Goal: Task Accomplishment & Management: Use online tool/utility

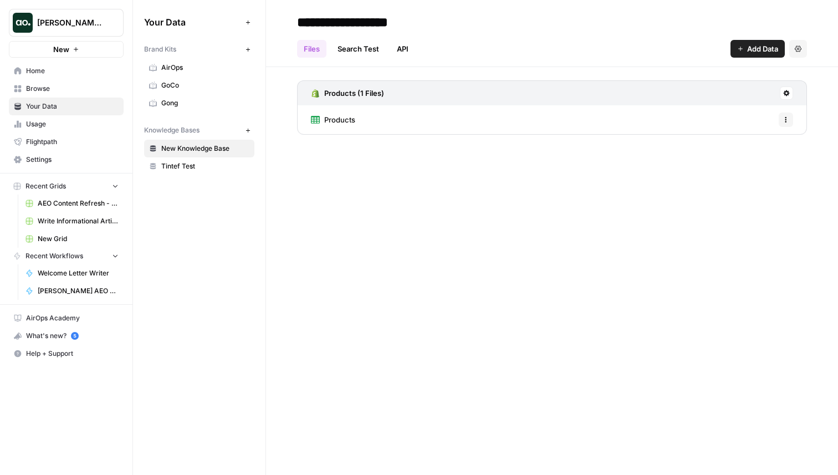
click at [75, 28] on span "Justina testing" at bounding box center [70, 22] width 67 height 11
type input "neigh"
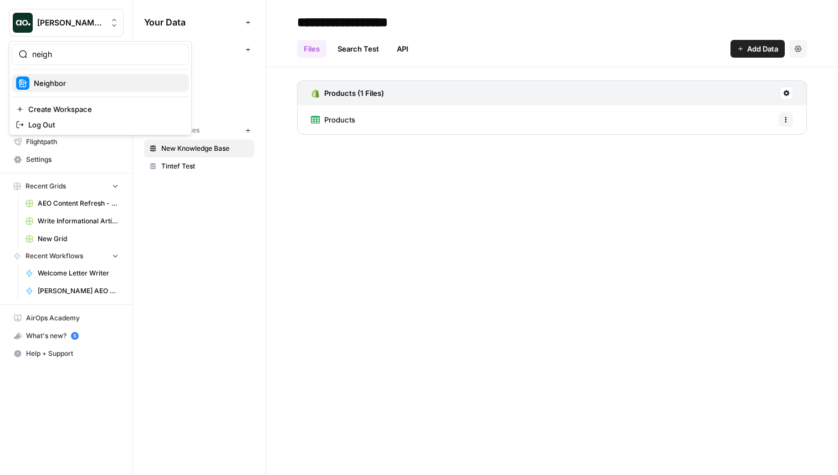
click at [110, 83] on span "Neighbor" at bounding box center [107, 83] width 146 height 11
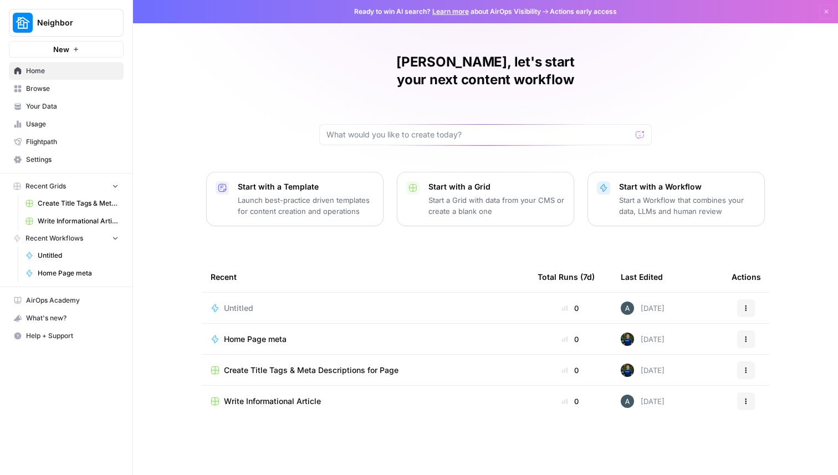
click at [89, 50] on button "New" at bounding box center [66, 49] width 115 height 17
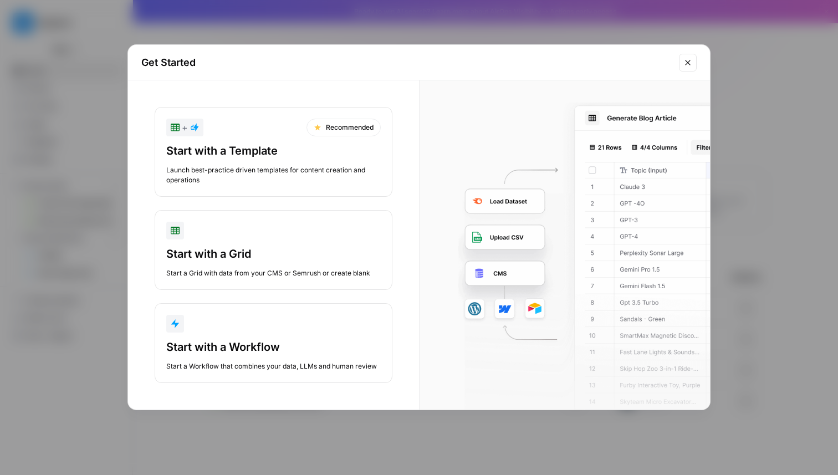
click at [259, 267] on div "Start with a Grid Start a Grid with data from your CMS or Semrush or create bla…" at bounding box center [273, 262] width 214 height 32
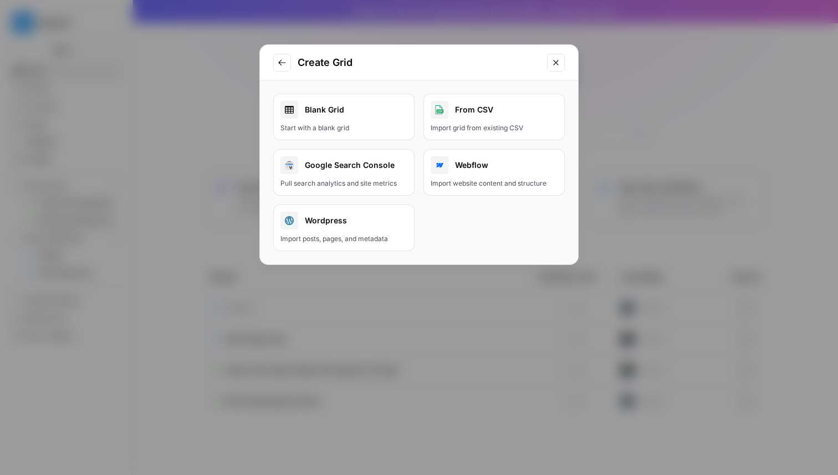
click at [189, 127] on div "Create Grid Blank Grid Start with a blank grid From CSV Import grid from existi…" at bounding box center [419, 237] width 838 height 475
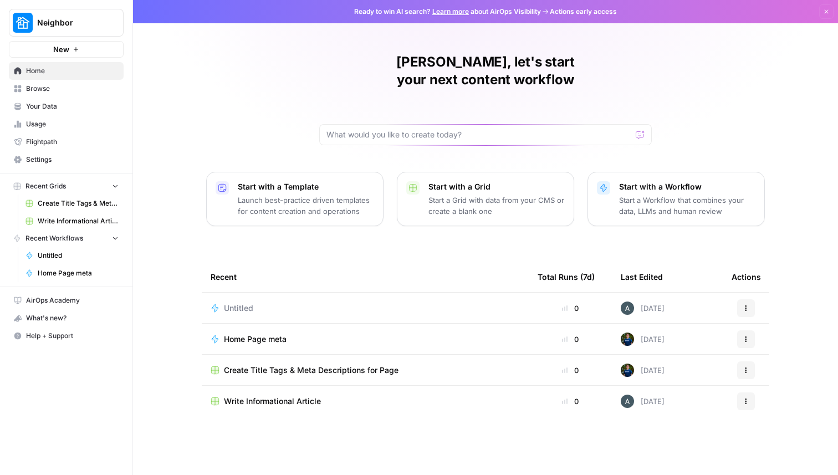
click at [67, 50] on span "New" at bounding box center [61, 49] width 16 height 11
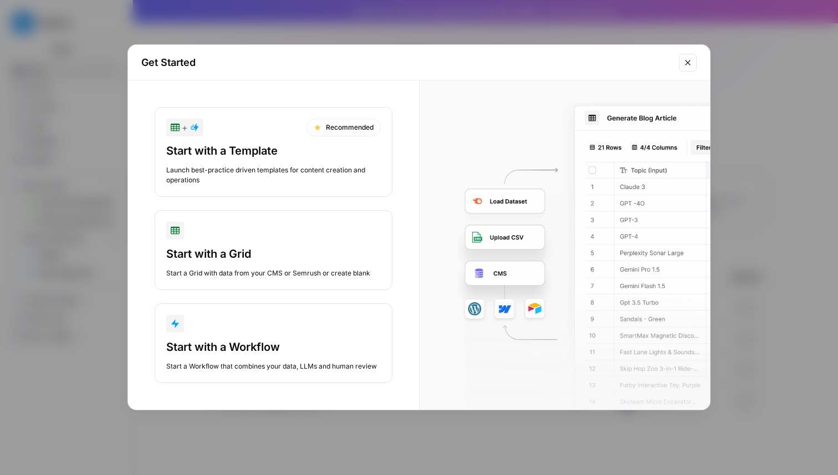
click at [277, 262] on div "Start with a Grid Start a Grid with data from your CMS or Semrush or create bla…" at bounding box center [273, 262] width 214 height 32
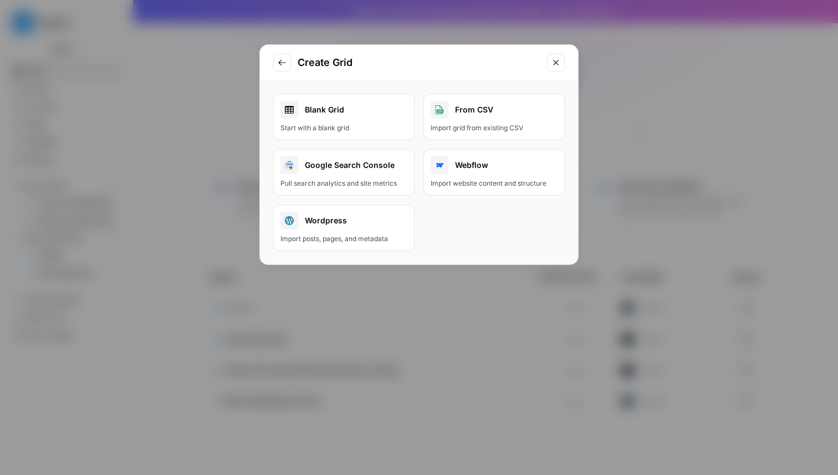
click at [343, 117] on div "Blank Grid" at bounding box center [343, 110] width 127 height 18
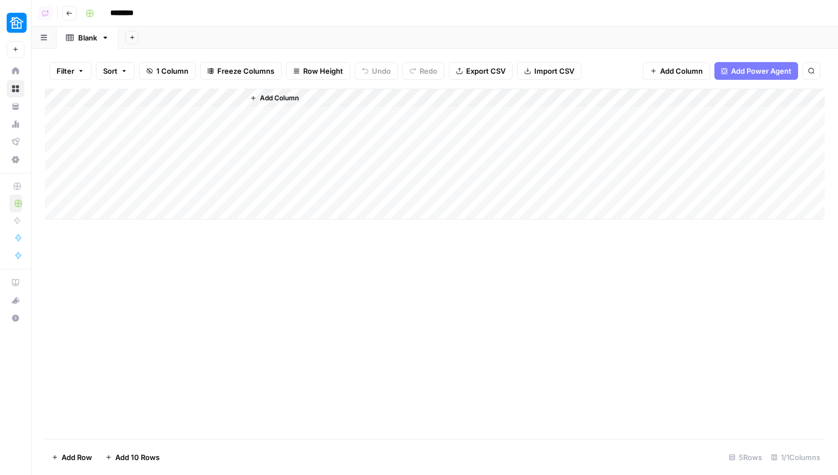
click at [133, 19] on div "Add Sheet" at bounding box center [132, 16] width 35 height 11
click at [132, 8] on input "********" at bounding box center [136, 13] width 62 height 18
type input "**********"
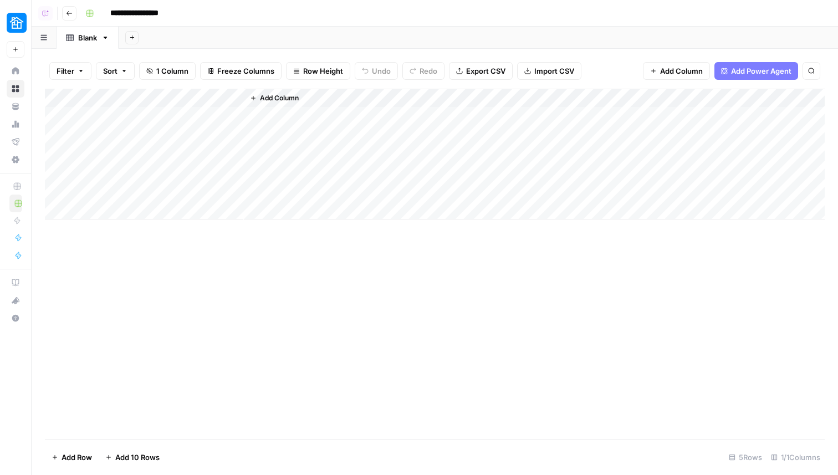
click at [240, 48] on div "Add Sheet" at bounding box center [478, 38] width 719 height 22
click at [134, 101] on div "Add Column" at bounding box center [435, 154] width 780 height 131
click at [114, 135] on div "Title Text Sort Ascending Sort Descending Filter Hide Column Remove Column" at bounding box center [150, 185] width 132 height 149
click at [114, 129] on input "Title" at bounding box center [150, 124] width 112 height 11
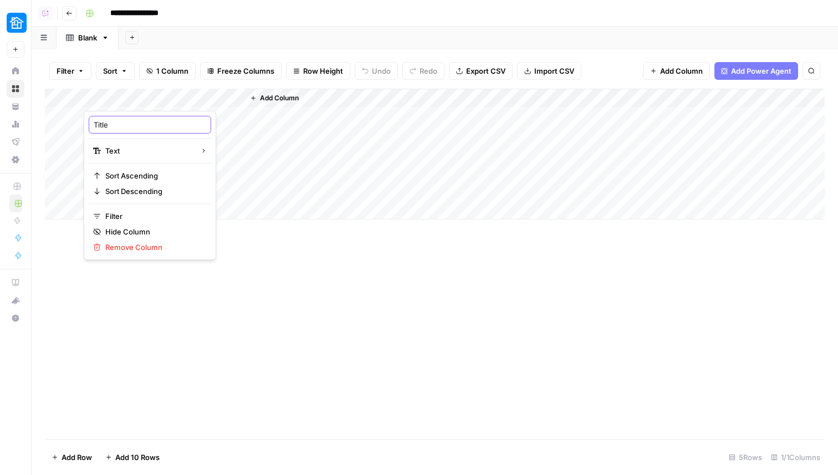
click at [114, 129] on input "Title" at bounding box center [150, 124] width 112 height 11
type input "Reddit URL"
click at [266, 106] on div "Add Column" at bounding box center [534, 154] width 581 height 131
click at [283, 99] on span "Add Column" at bounding box center [279, 98] width 39 height 10
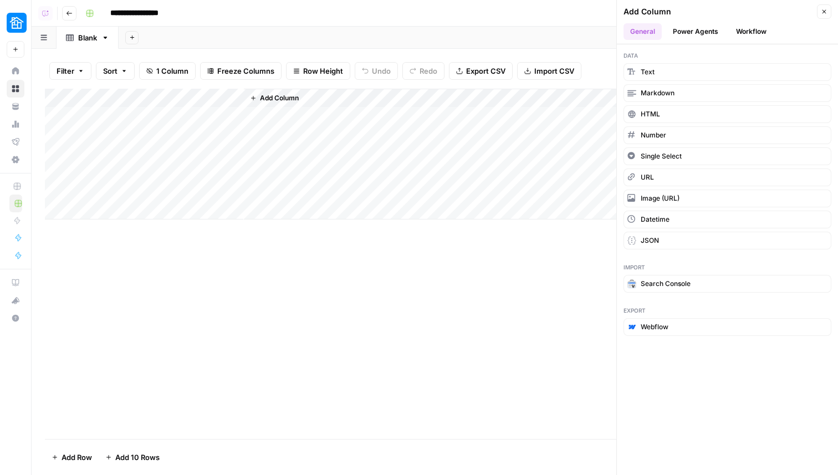
click at [708, 34] on button "Power Agents" at bounding box center [695, 31] width 59 height 17
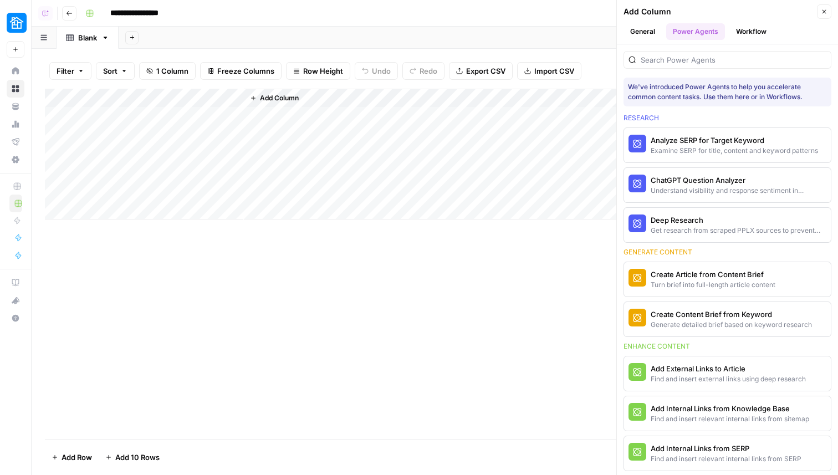
click at [695, 53] on div at bounding box center [727, 60] width 208 height 18
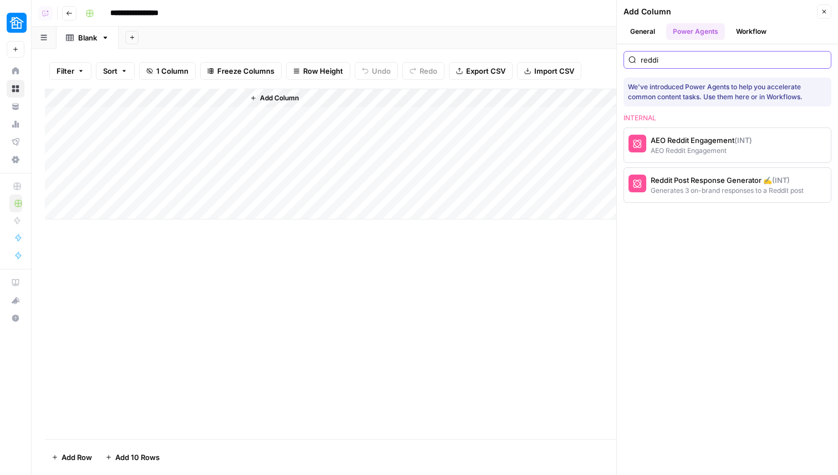
click at [669, 59] on input "reddi" at bounding box center [734, 59] width 186 height 11
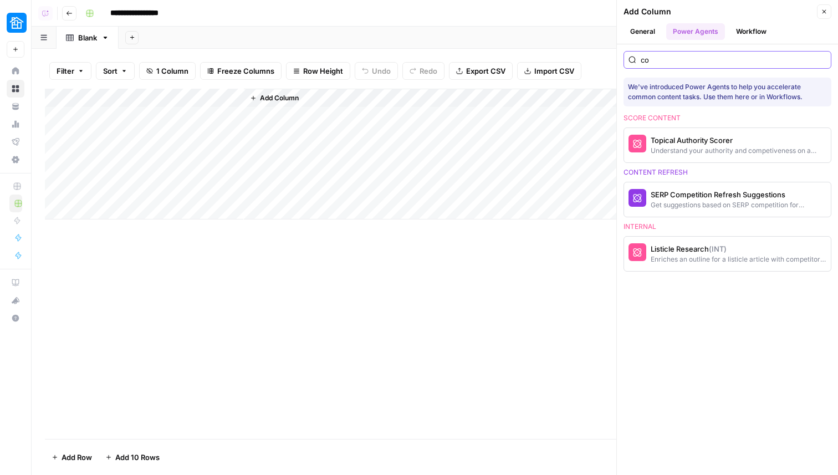
type input "c"
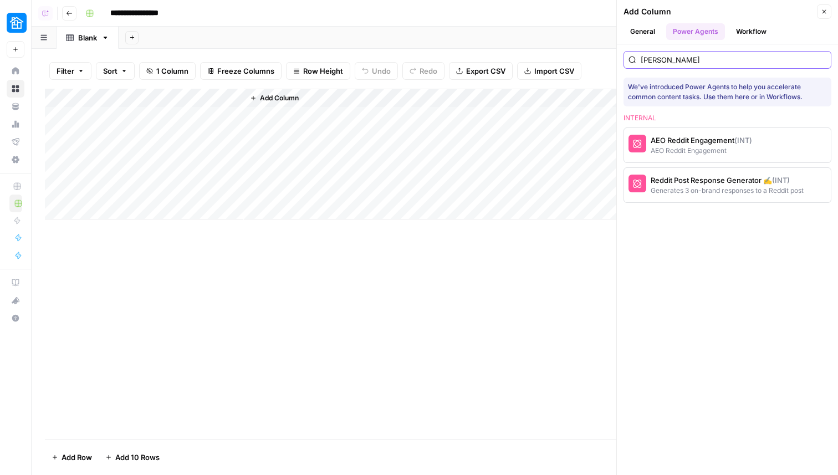
type input "[PERSON_NAME]"
click at [700, 142] on div "AEO Reddit Engagement (INT)" at bounding box center [701, 140] width 101 height 11
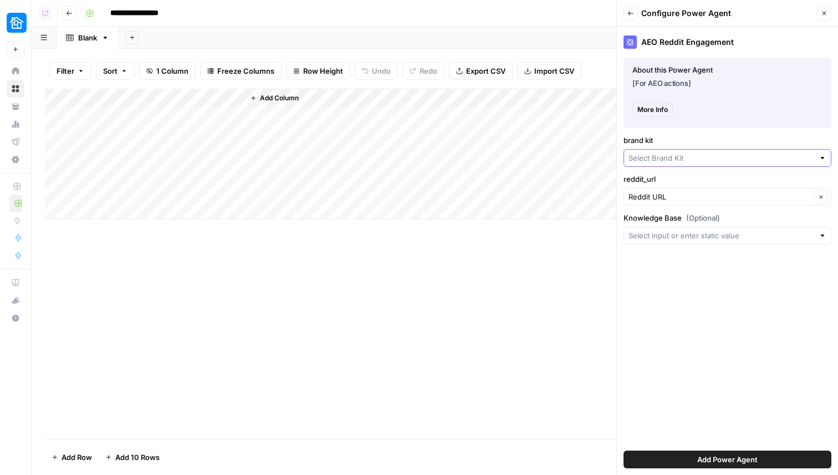
click at [683, 159] on input "brand kit" at bounding box center [721, 157] width 186 height 11
click at [693, 141] on label "brand kit" at bounding box center [727, 140] width 208 height 11
click at [693, 152] on input "brand kit" at bounding box center [721, 157] width 186 height 11
click at [821, 12] on icon "button" at bounding box center [824, 13] width 7 height 7
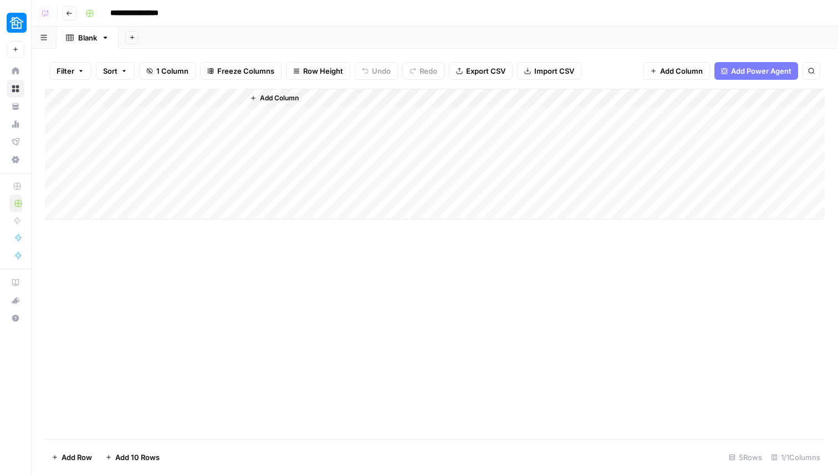
click at [736, 70] on span "Add Power Agent" at bounding box center [761, 70] width 60 height 11
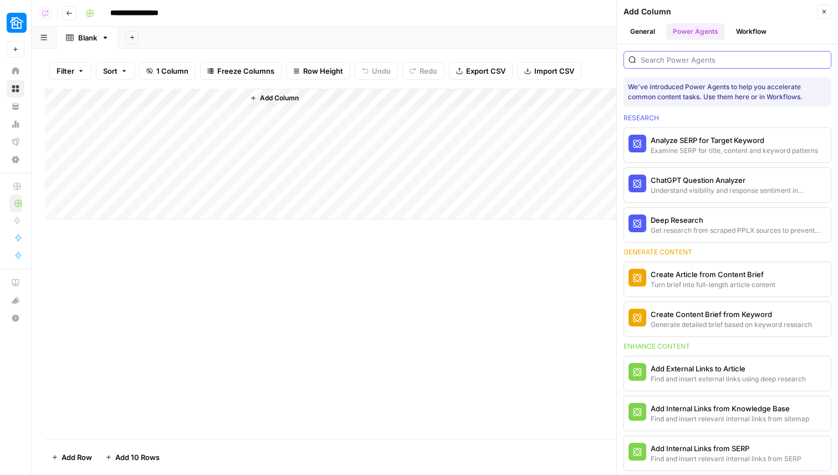
click at [697, 57] on input "search" at bounding box center [734, 59] width 186 height 11
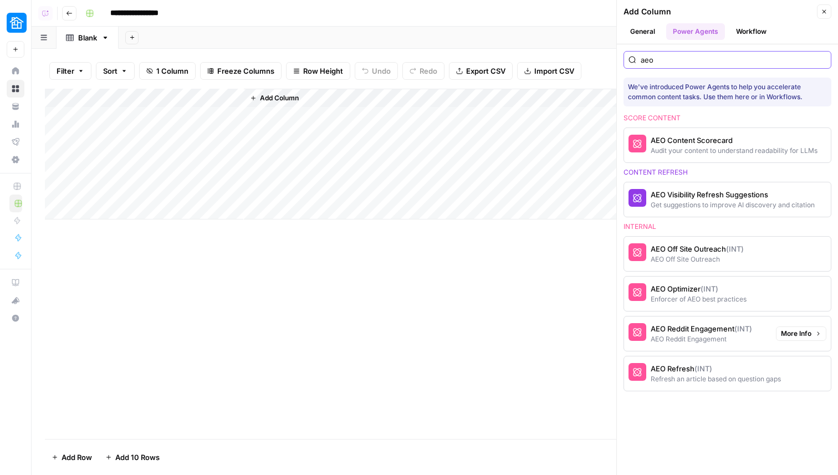
type input "aeo"
click at [705, 335] on div "AEO Reddit Engagement" at bounding box center [701, 339] width 101 height 10
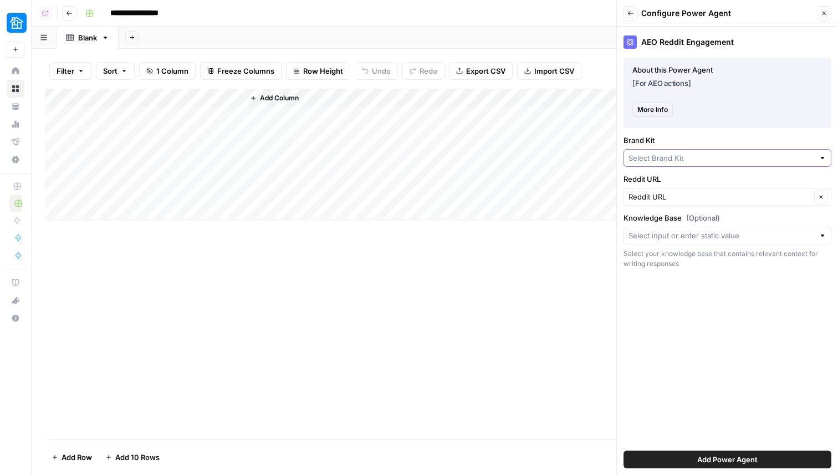
click at [657, 163] on input "Brand Kit" at bounding box center [721, 157] width 186 height 11
click at [657, 178] on span "Neighbor" at bounding box center [725, 183] width 185 height 11
type input "Neighbor"
click at [681, 462] on button "Add Power Agent" at bounding box center [727, 460] width 208 height 18
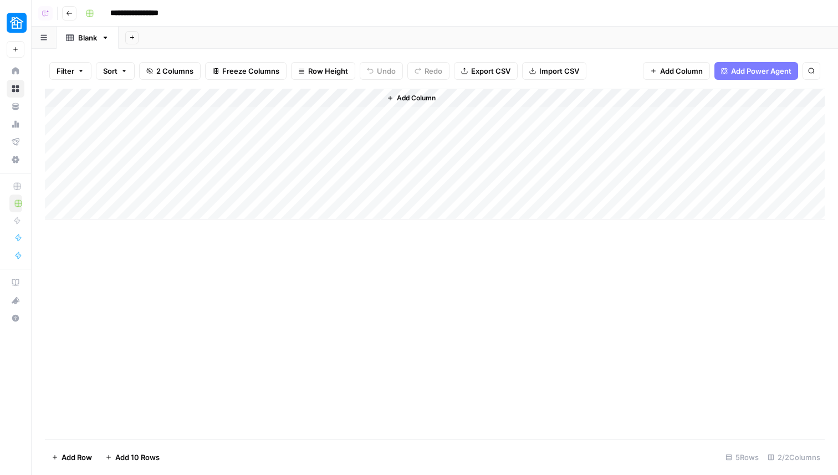
click at [229, 305] on div "Add Column" at bounding box center [435, 264] width 780 height 350
click at [432, 325] on div "Add Column" at bounding box center [435, 264] width 780 height 350
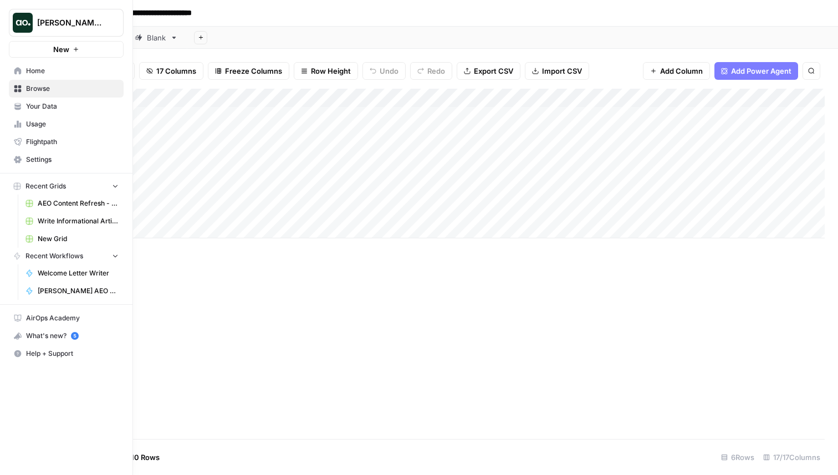
click at [72, 23] on span "Justina testing" at bounding box center [70, 22] width 67 height 11
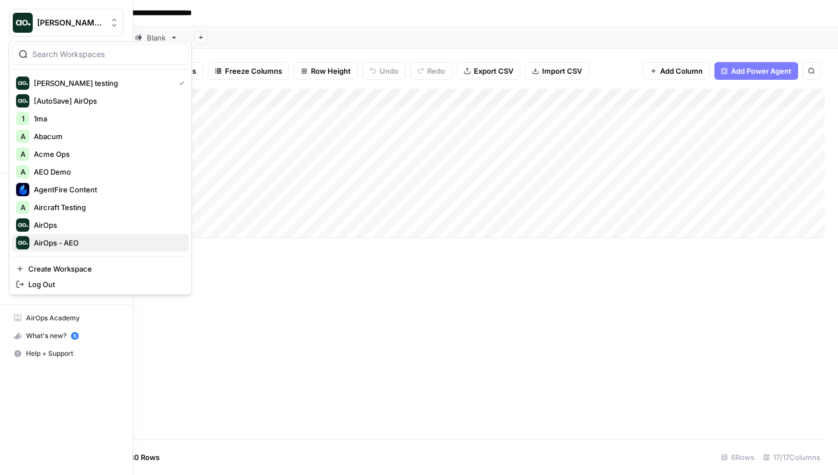
click at [92, 243] on span "AirOps - AEO" at bounding box center [107, 242] width 146 height 11
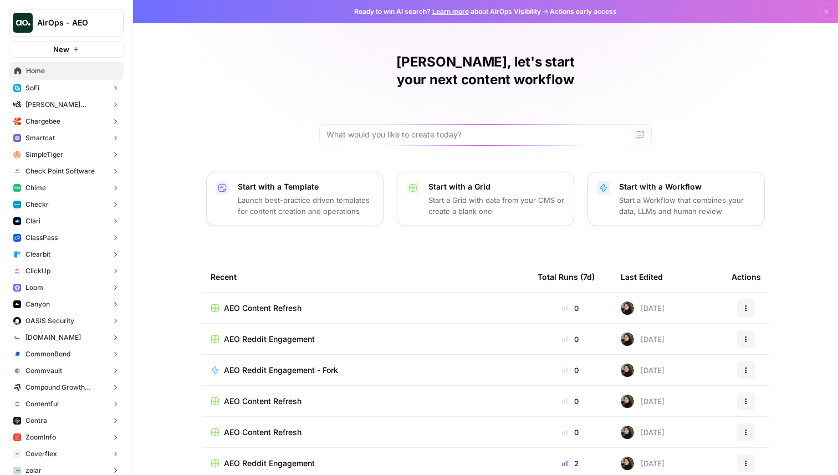
click at [48, 203] on span "Checkr" at bounding box center [36, 205] width 23 height 10
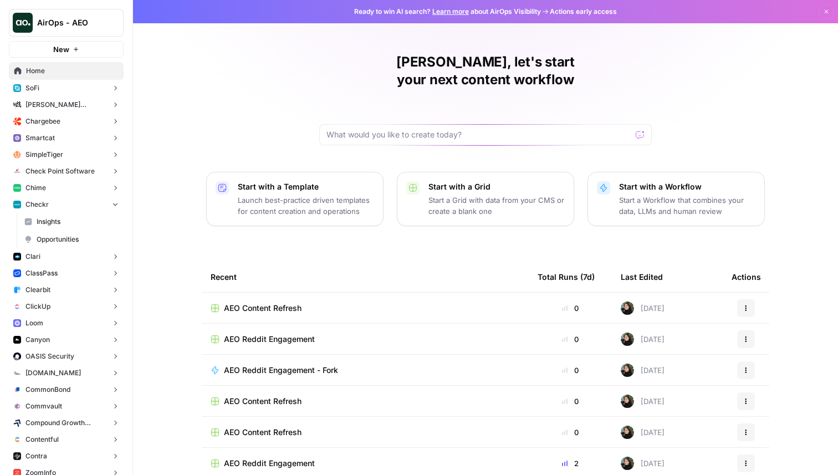
click at [49, 242] on span "Opportunities" at bounding box center [78, 239] width 82 height 10
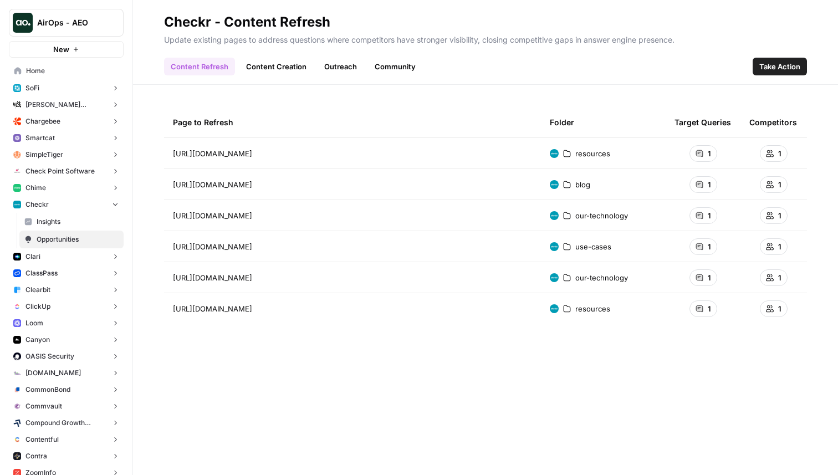
click at [289, 89] on div "Page to Refresh Folder Target Queries Competitors https://checkr.com/resources/…" at bounding box center [485, 280] width 705 height 390
click at [283, 59] on link "Content Creation" at bounding box center [276, 67] width 74 height 18
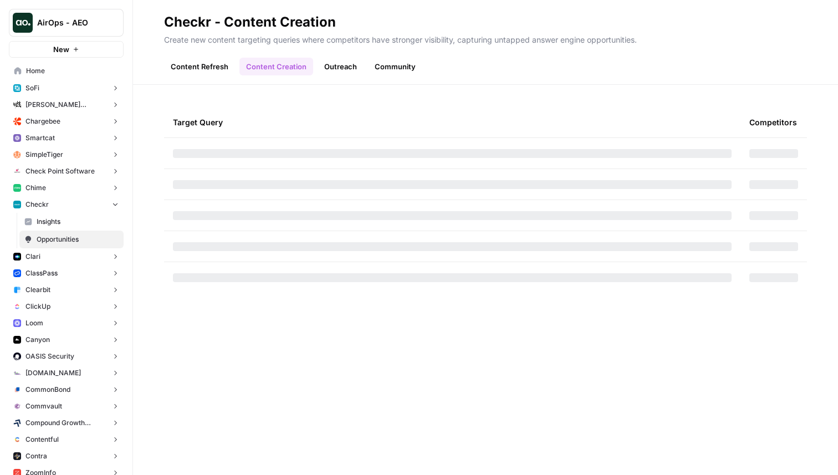
click at [318, 59] on link "Outreach" at bounding box center [341, 67] width 46 height 18
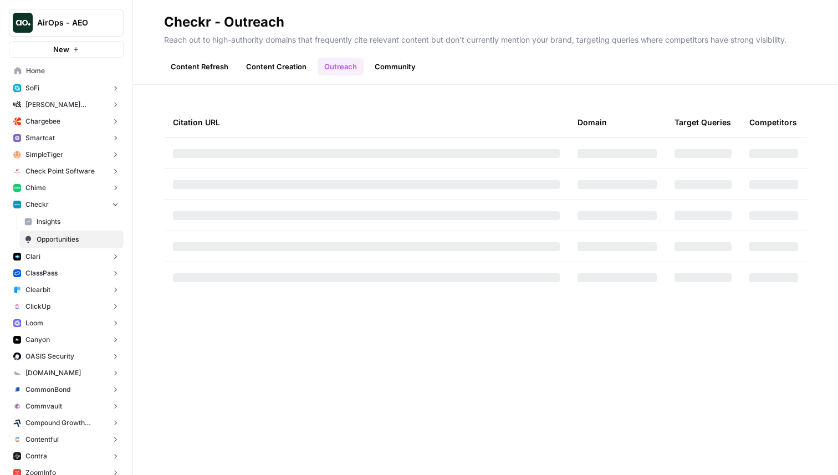
click at [407, 60] on link "Community" at bounding box center [395, 67] width 54 height 18
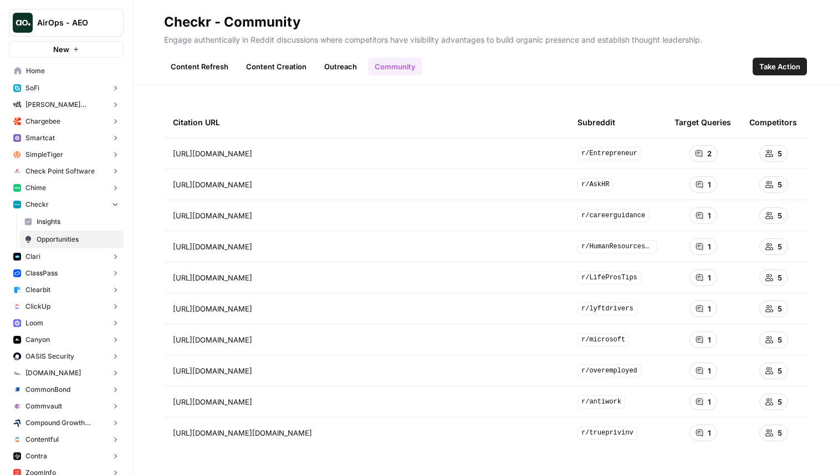
click at [785, 68] on span "Take Action" at bounding box center [779, 66] width 41 height 11
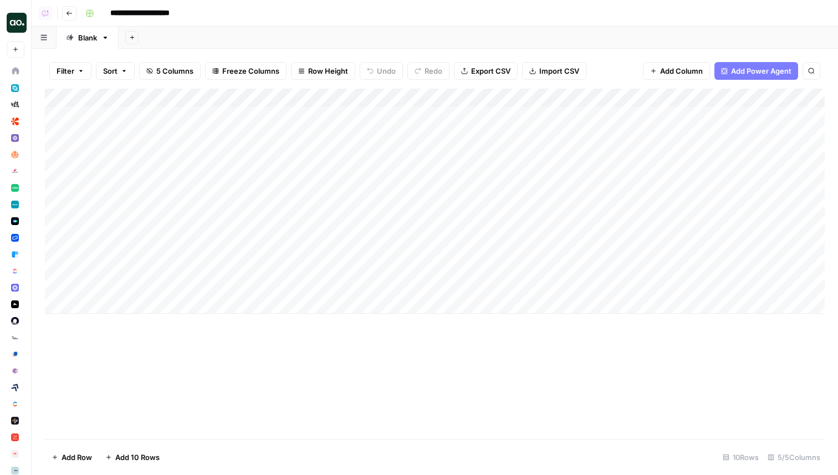
click at [283, 115] on div "Add Column" at bounding box center [435, 201] width 780 height 225
drag, startPoint x: 277, startPoint y: 118, endPoint x: 105, endPoint y: 116, distance: 171.8
click at [105, 116] on div "**********" at bounding box center [197, 118] width 229 height 19
drag, startPoint x: 86, startPoint y: 119, endPoint x: 214, endPoint y: 120, distance: 128.0
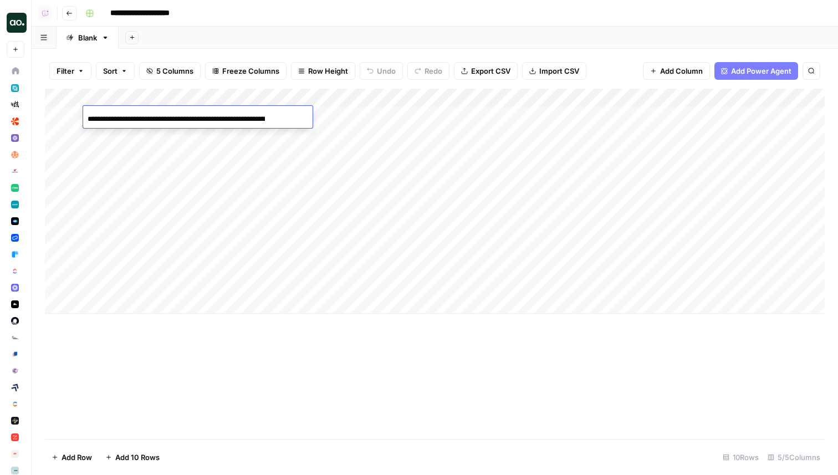
click at [214, 120] on div "**********" at bounding box center [197, 118] width 229 height 19
click at [222, 120] on input "**********" at bounding box center [176, 118] width 177 height 13
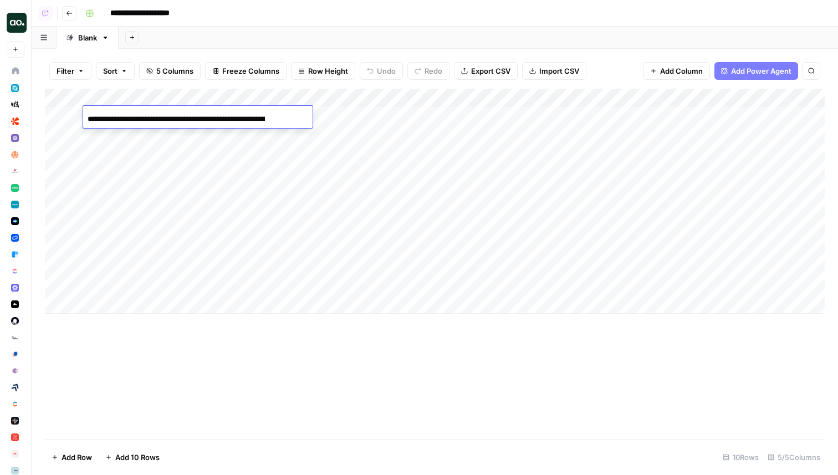
click at [258, 216] on div "Add Column" at bounding box center [435, 201] width 780 height 225
click at [270, 118] on div "Add Column" at bounding box center [435, 201] width 780 height 225
click at [262, 176] on div "Add Column" at bounding box center [435, 201] width 780 height 225
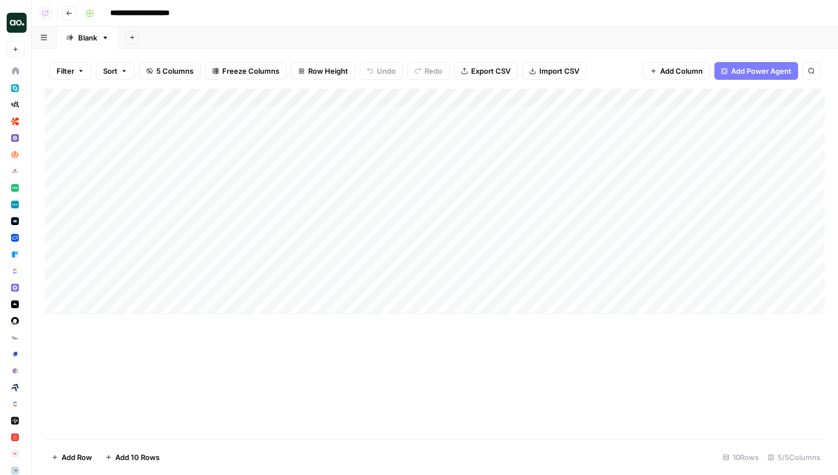
click at [615, 100] on div "Add Column" at bounding box center [435, 201] width 780 height 225
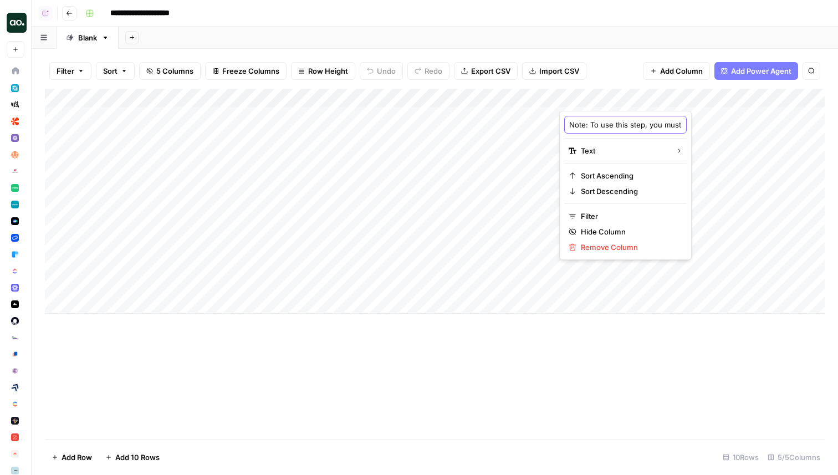
click at [603, 125] on input "Note: To use this step, you must connect your Reddit account by going to Settin…" at bounding box center [625, 124] width 112 height 11
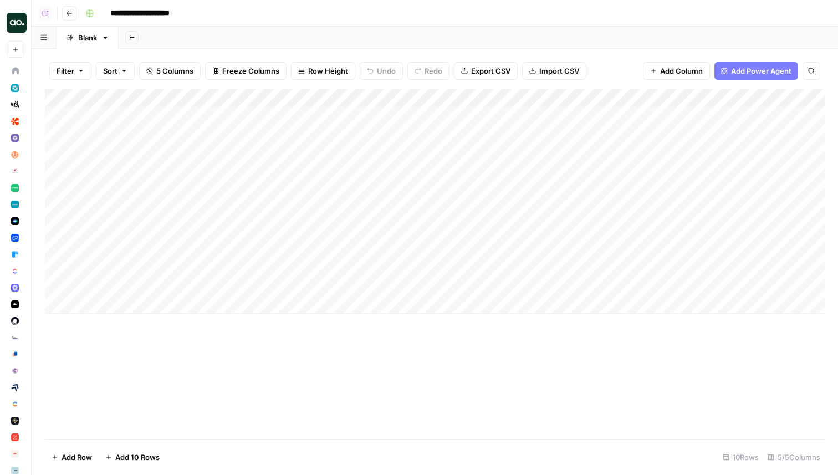
click at [609, 96] on div "Add Column" at bounding box center [435, 201] width 780 height 225
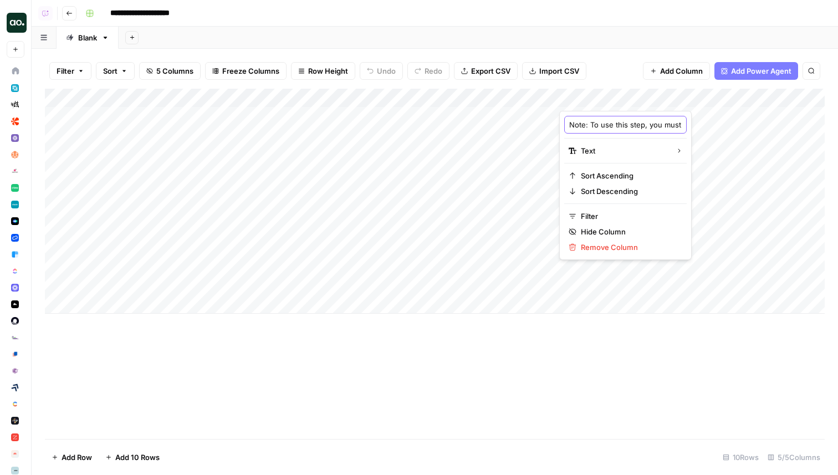
click at [607, 127] on input "Note: To use this step, you must connect your Reddit account by going to Settin…" at bounding box center [625, 124] width 112 height 11
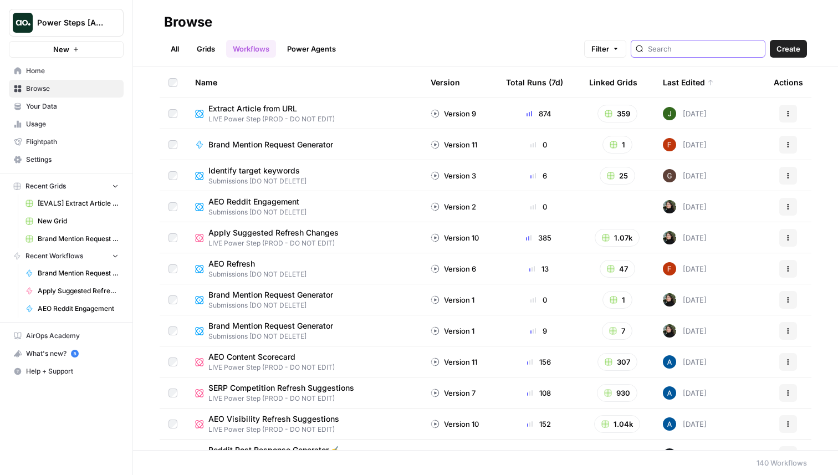
click at [686, 49] on input "search" at bounding box center [704, 48] width 112 height 11
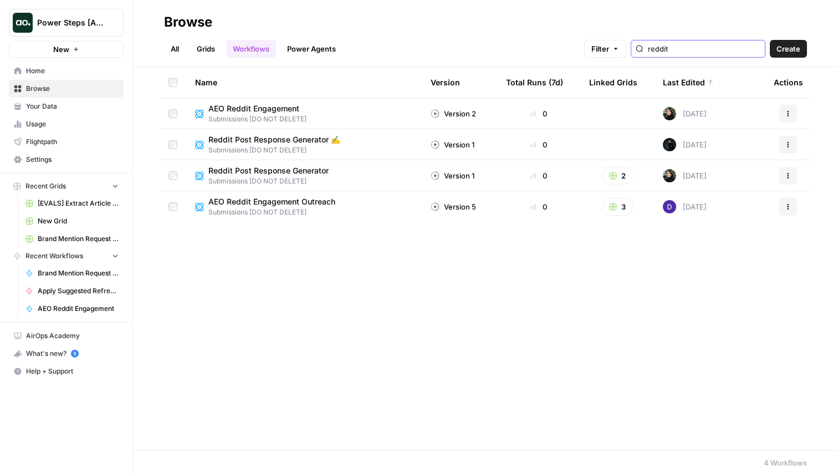
type input "reddit"
click at [262, 108] on span "AEO Reddit Engagement" at bounding box center [253, 108] width 91 height 11
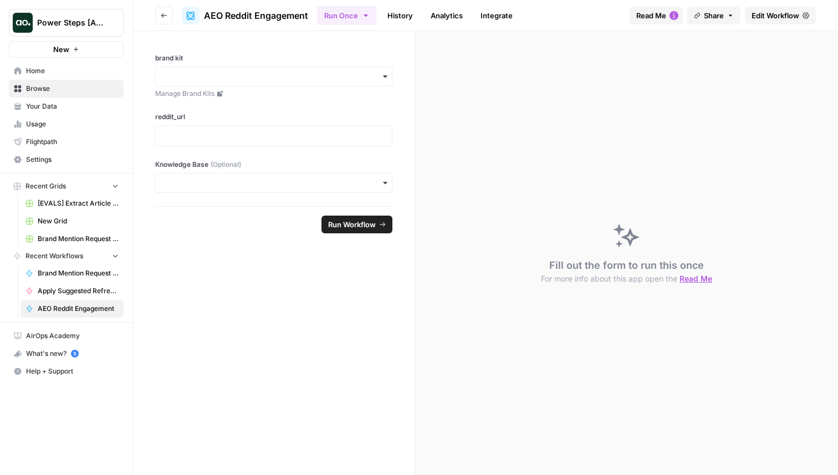
click at [794, 17] on span "Edit Workflow" at bounding box center [775, 15] width 48 height 11
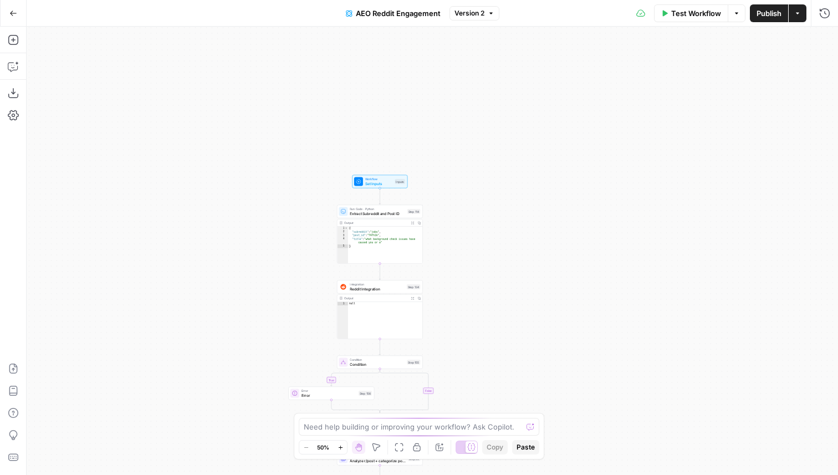
drag, startPoint x: 494, startPoint y: 87, endPoint x: 478, endPoint y: 298, distance: 211.8
click at [478, 298] on div "true false true false true false true false true false true false true false tr…" at bounding box center [432, 251] width 811 height 448
click at [387, 181] on span "Set Inputs" at bounding box center [379, 184] width 28 height 6
click at [588, 71] on label "brand kit" at bounding box center [650, 68] width 234 height 11
click at [588, 84] on kit "brand kit" at bounding box center [681, 89] width 282 height 11
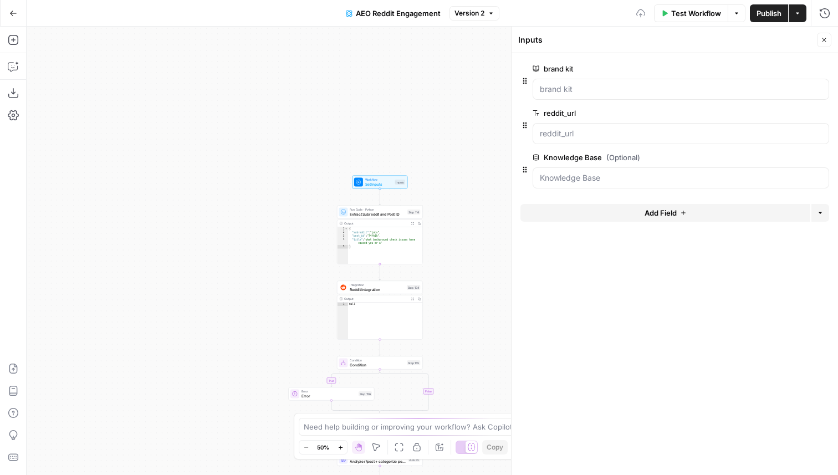
click at [776, 69] on span "edit field" at bounding box center [787, 68] width 24 height 9
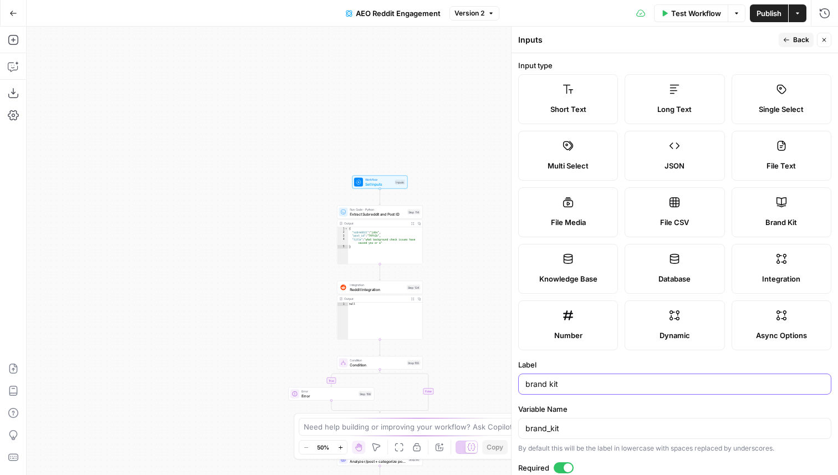
drag, startPoint x: 564, startPoint y: 384, endPoint x: 520, endPoint y: 384, distance: 43.8
click at [520, 384] on div "brand kit" at bounding box center [674, 384] width 313 height 21
type input "Brand Kit"
click at [797, 37] on span "Back" at bounding box center [801, 40] width 16 height 10
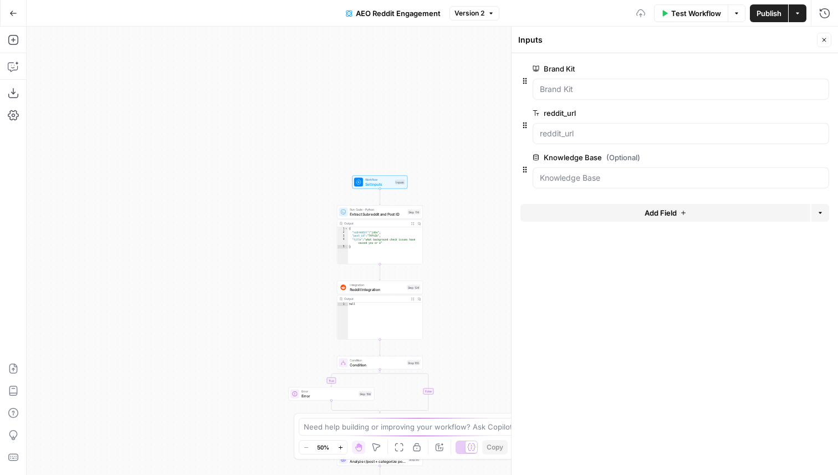
click at [611, 119] on div "reddit_url edit field Delete group" at bounding box center [681, 112] width 296 height 13
click at [781, 113] on span "edit field" at bounding box center [787, 113] width 24 height 9
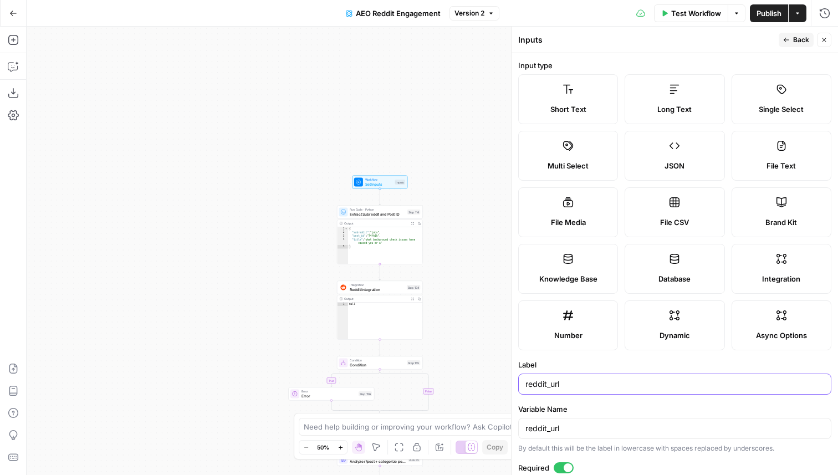
click at [553, 386] on input "reddit_url" at bounding box center [674, 384] width 299 height 11
type input "T"
type input "Reddit URL"
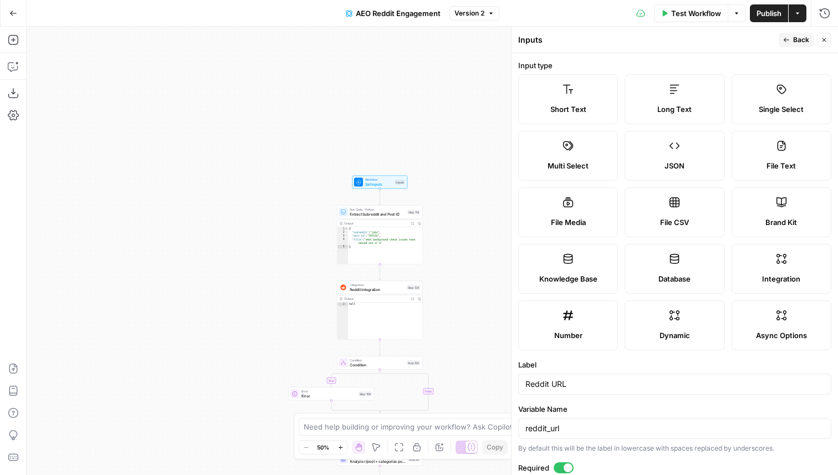
click at [795, 40] on span "Back" at bounding box center [801, 40] width 16 height 10
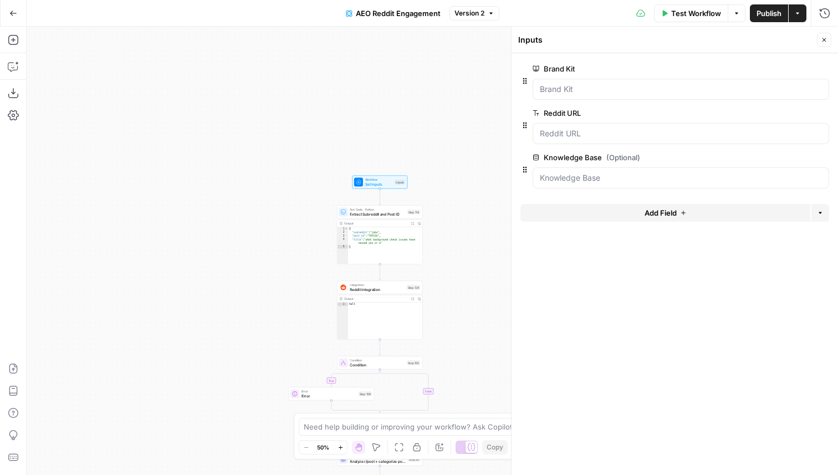
click at [574, 157] on label "Knowledge Base (Optional)" at bounding box center [650, 157] width 234 height 11
click at [574, 172] on Base "Knowledge Base (Optional)" at bounding box center [681, 177] width 282 height 11
click at [779, 155] on span "edit field" at bounding box center [787, 157] width 24 height 9
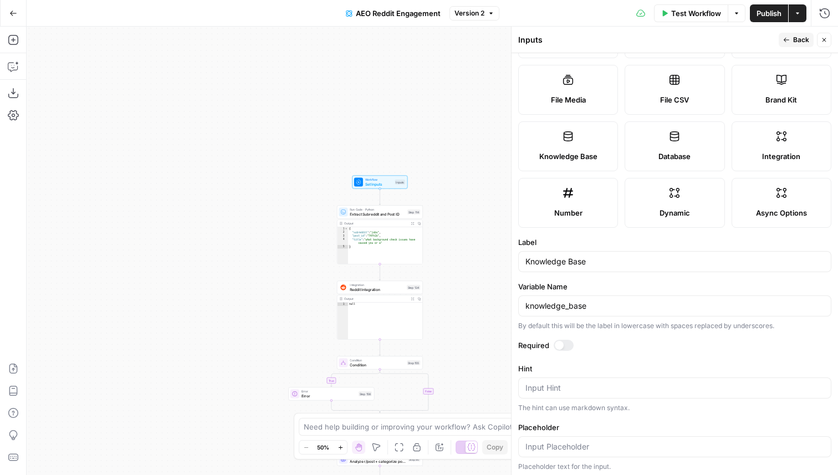
scroll to position [126, 0]
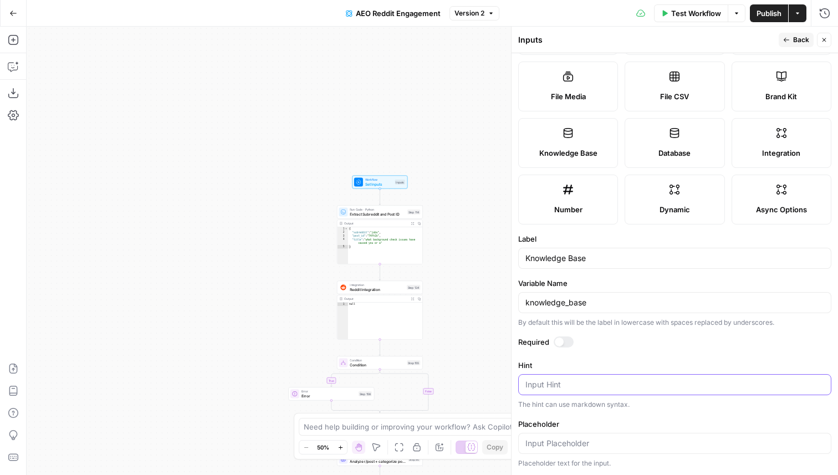
click at [546, 383] on textarea "Hint" at bounding box center [674, 384] width 299 height 11
type textarea "Please"
type textarea "P"
click at [563, 382] on textarea "Provide the ID of" at bounding box center [674, 384] width 299 height 11
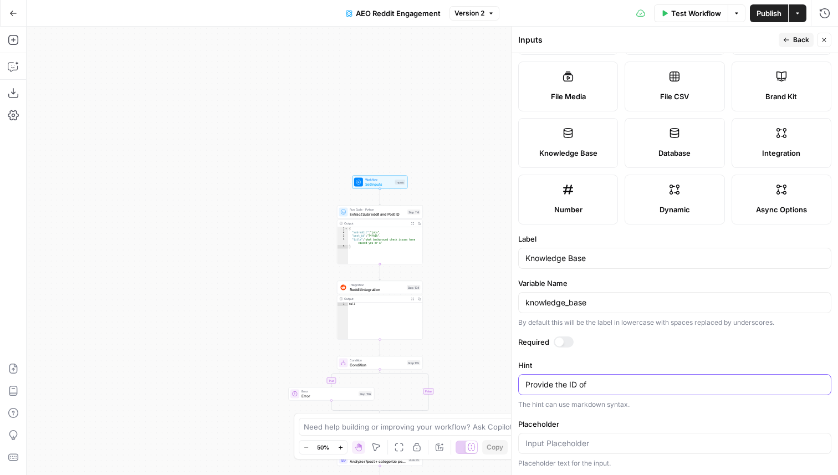
click at [563, 382] on textarea "Provide the ID of" at bounding box center [674, 384] width 299 height 11
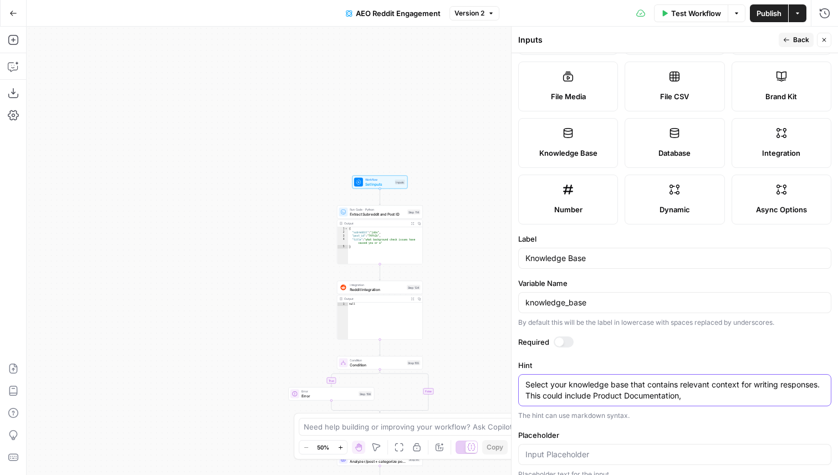
drag, startPoint x: 594, startPoint y: 397, endPoint x: 754, endPoint y: 396, distance: 160.2
click at [754, 396] on textarea "Select your knowledge base that contains relevant context for writing responses…" at bounding box center [674, 390] width 299 height 22
drag, startPoint x: 588, startPoint y: 395, endPoint x: 718, endPoint y: 395, distance: 129.7
click at [718, 395] on textarea "Select your knowledge base that contains relevant context for writing responses…" at bounding box center [674, 390] width 299 height 22
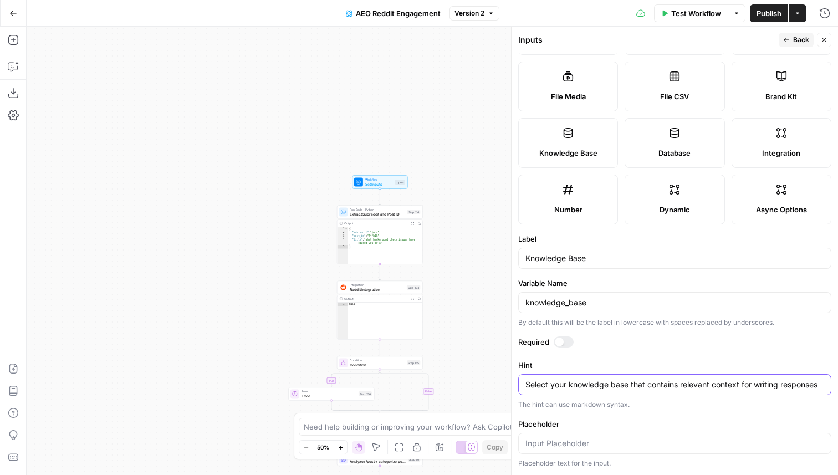
type textarea "Select your knowledge base that contains relevant context for writing responses"
click at [801, 38] on span "Back" at bounding box center [801, 40] width 16 height 10
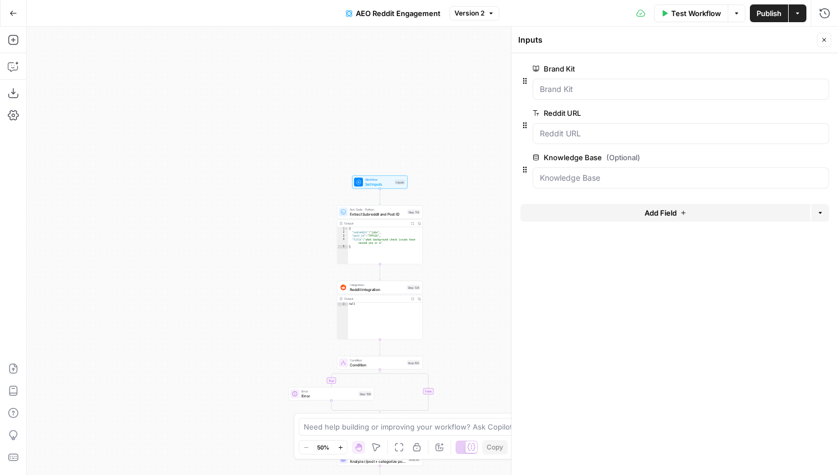
click at [824, 42] on icon "button" at bounding box center [824, 40] width 7 height 7
click at [393, 180] on div "Workflow Set Inputs Inputs Test Step" at bounding box center [379, 181] width 51 height 9
click at [822, 38] on icon "button" at bounding box center [824, 40] width 7 height 7
click at [768, 10] on span "Publish" at bounding box center [768, 13] width 25 height 11
